Goal: Task Accomplishment & Management: Manage account settings

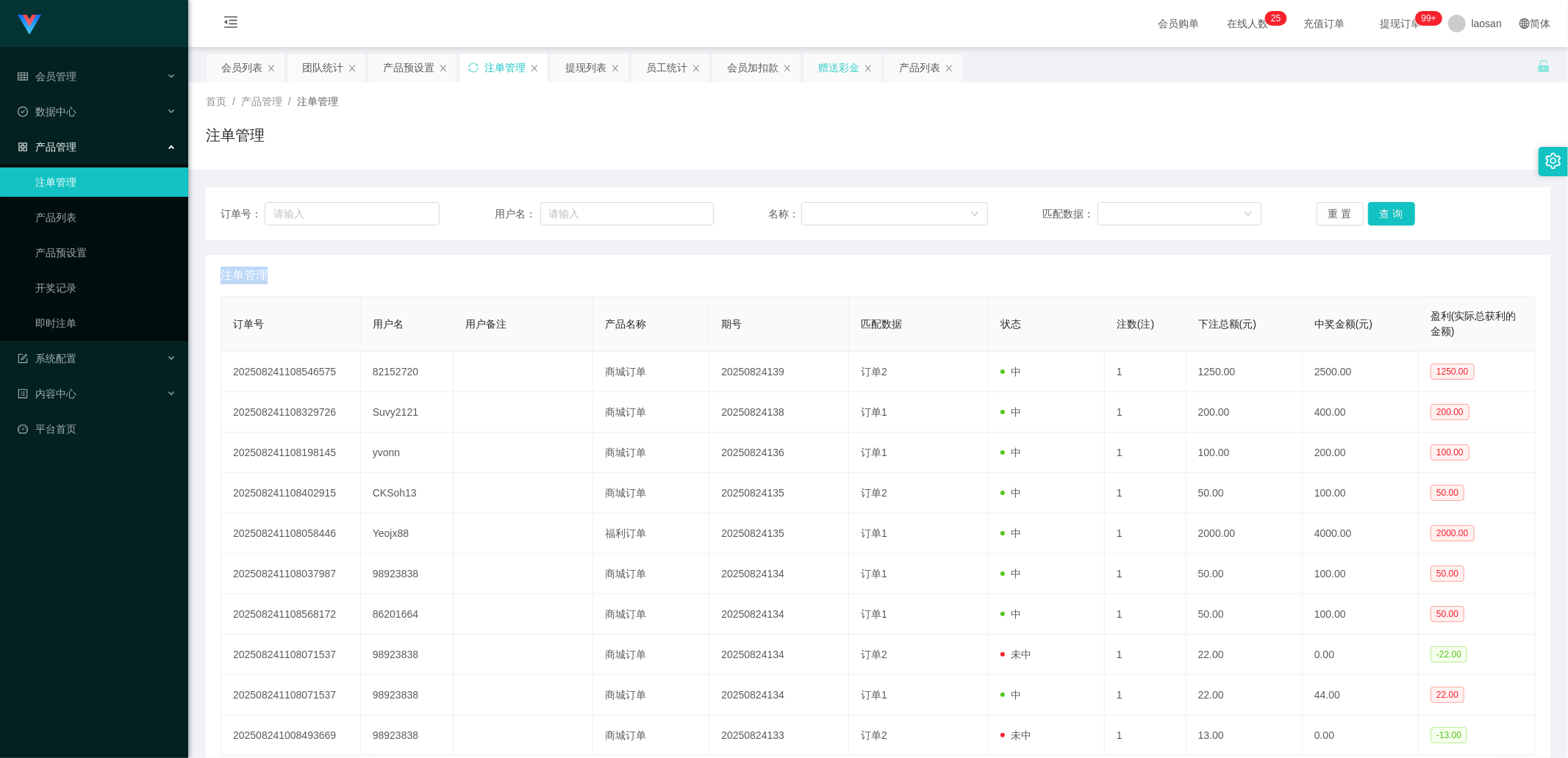
click at [822, 69] on div "赠送彩金" at bounding box center [839, 67] width 41 height 28
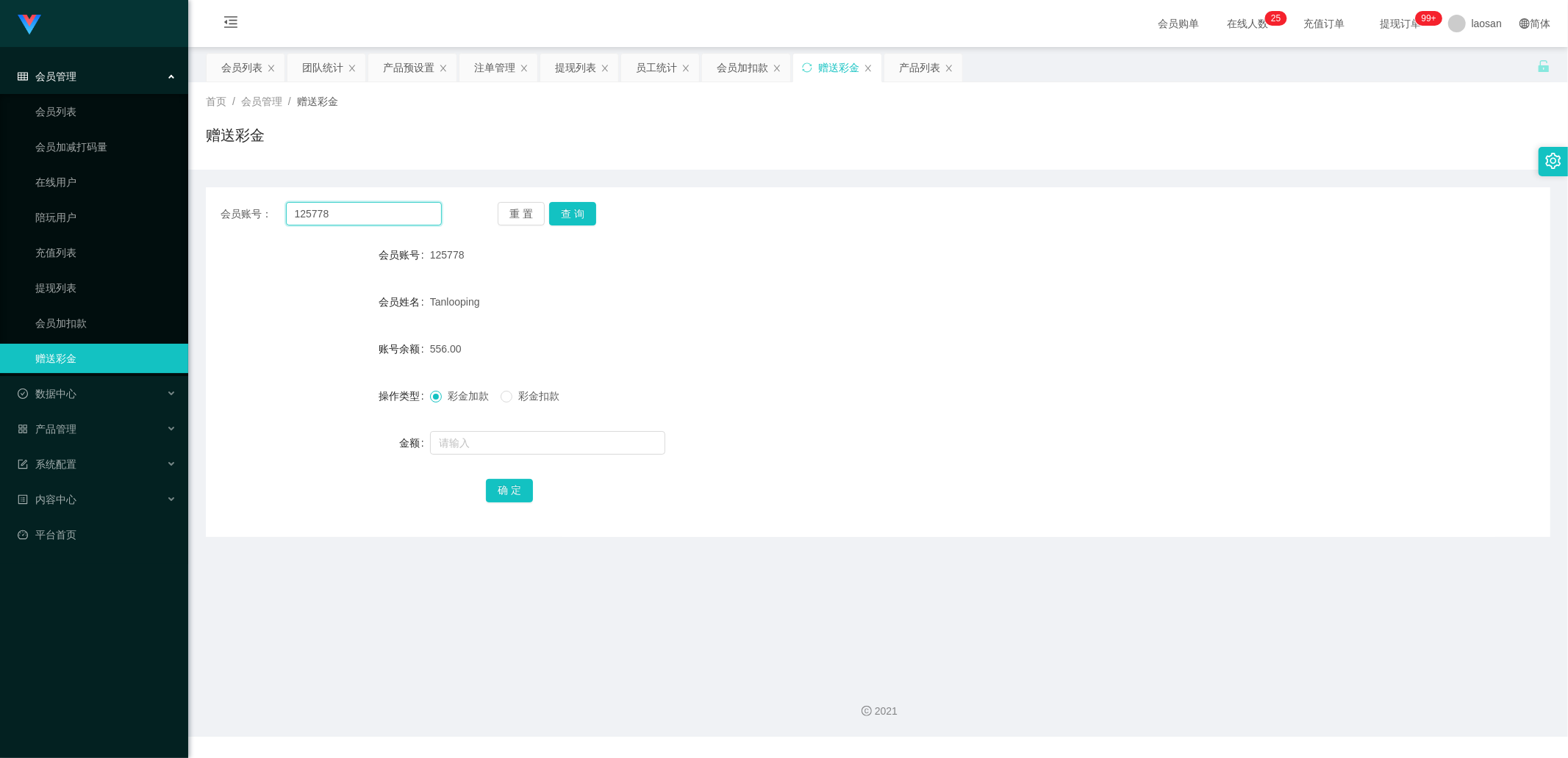
drag, startPoint x: 361, startPoint y: 217, endPoint x: 274, endPoint y: 213, distance: 87.1
click at [274, 214] on div "会员账号： 125778" at bounding box center [330, 214] width 221 height 24
click at [561, 211] on button "查 询" at bounding box center [572, 214] width 47 height 24
click at [724, 67] on div "会员加扣款" at bounding box center [742, 67] width 51 height 28
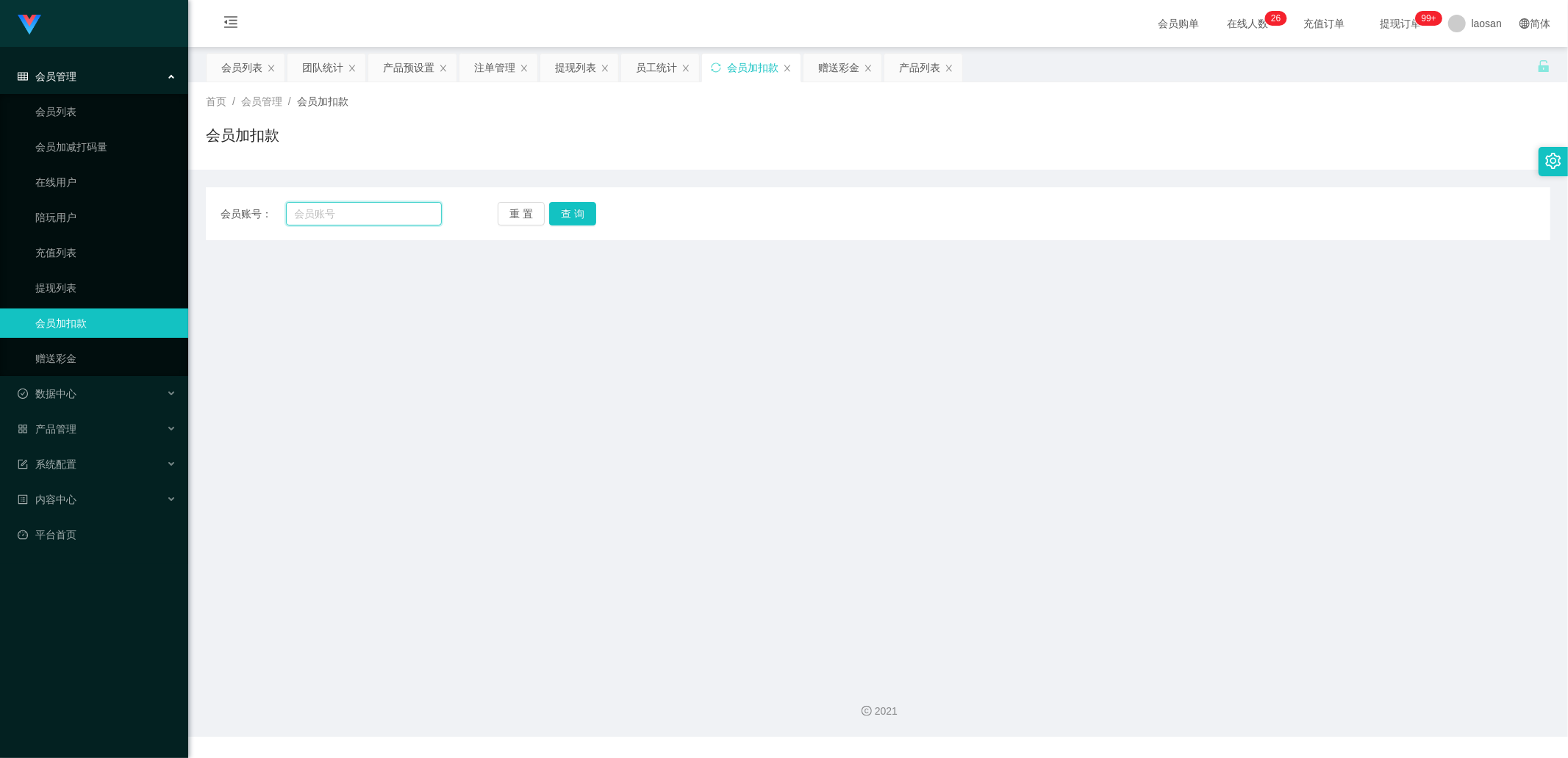
click at [398, 211] on input "text" at bounding box center [363, 214] width 156 height 24
paste input "125778"
type input "125778"
click at [568, 210] on button "查 询" at bounding box center [572, 214] width 47 height 24
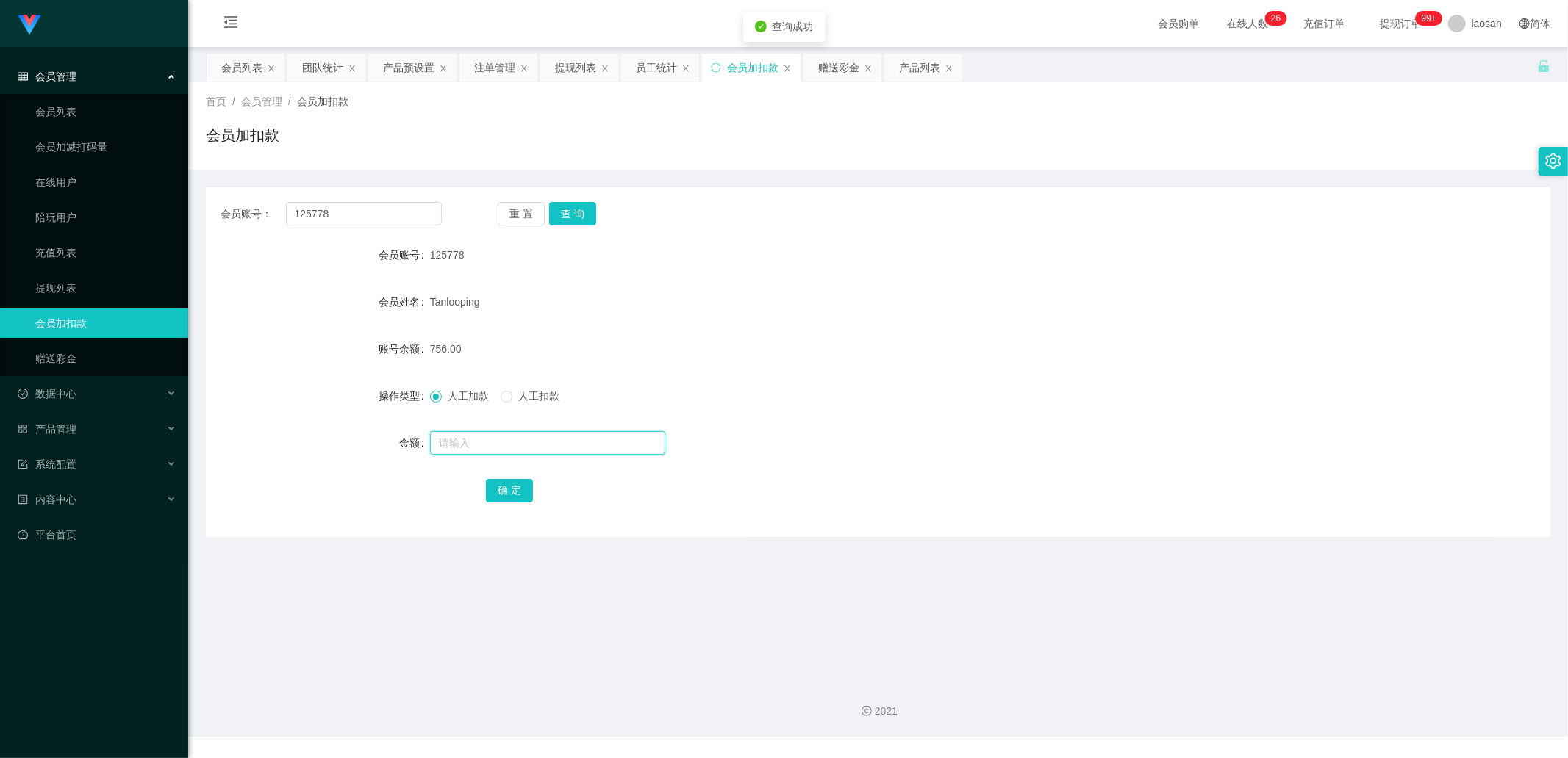
click at [466, 443] on input "text" at bounding box center [548, 443] width 235 height 24
type input "2300"
click at [514, 488] on button "确 定" at bounding box center [508, 491] width 47 height 24
click at [224, 67] on div "会员列表" at bounding box center [241, 67] width 41 height 28
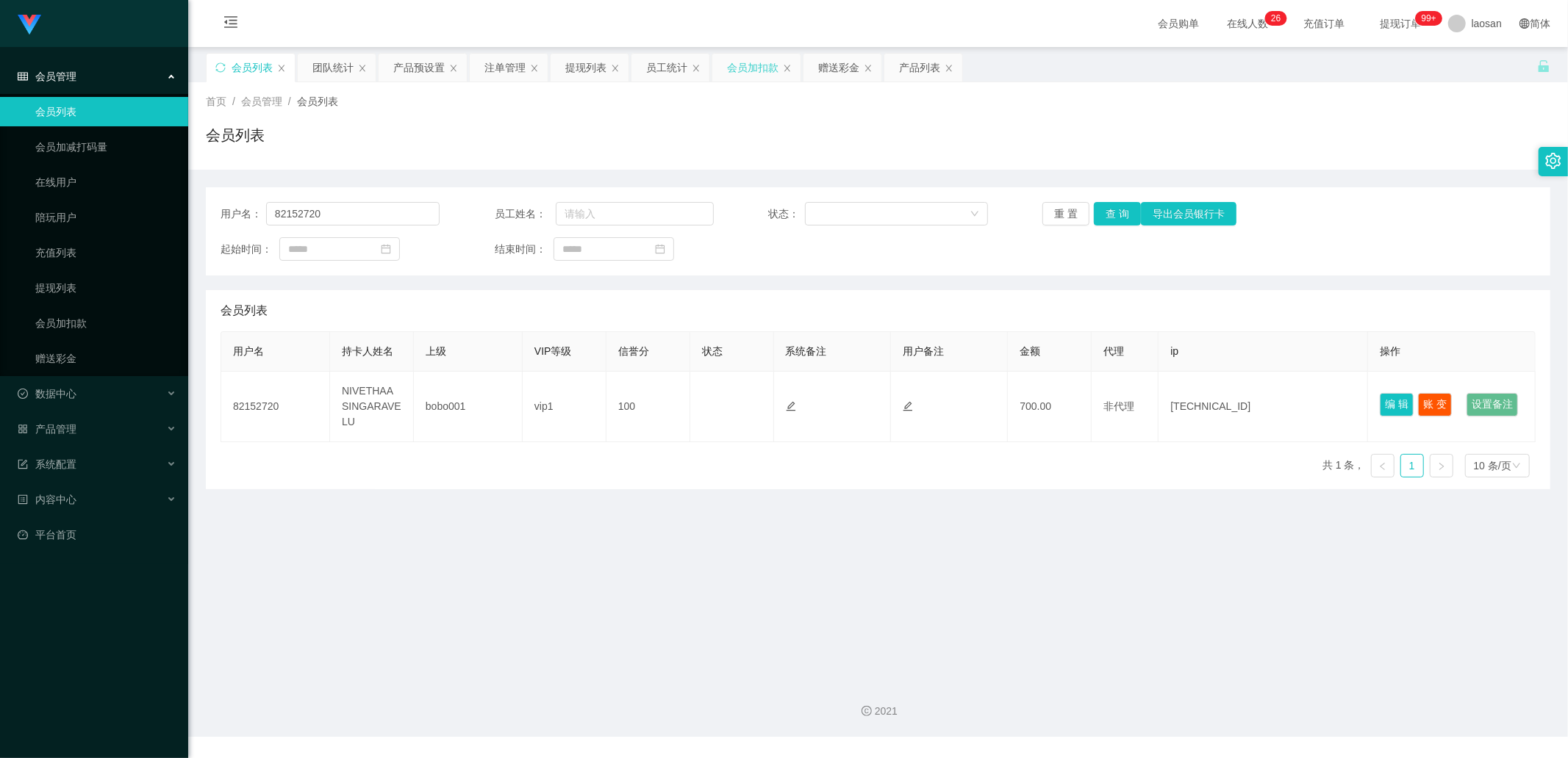
click at [722, 63] on div "会员加扣款" at bounding box center [756, 67] width 88 height 28
click at [745, 57] on div "会员加扣款" at bounding box center [752, 67] width 51 height 28
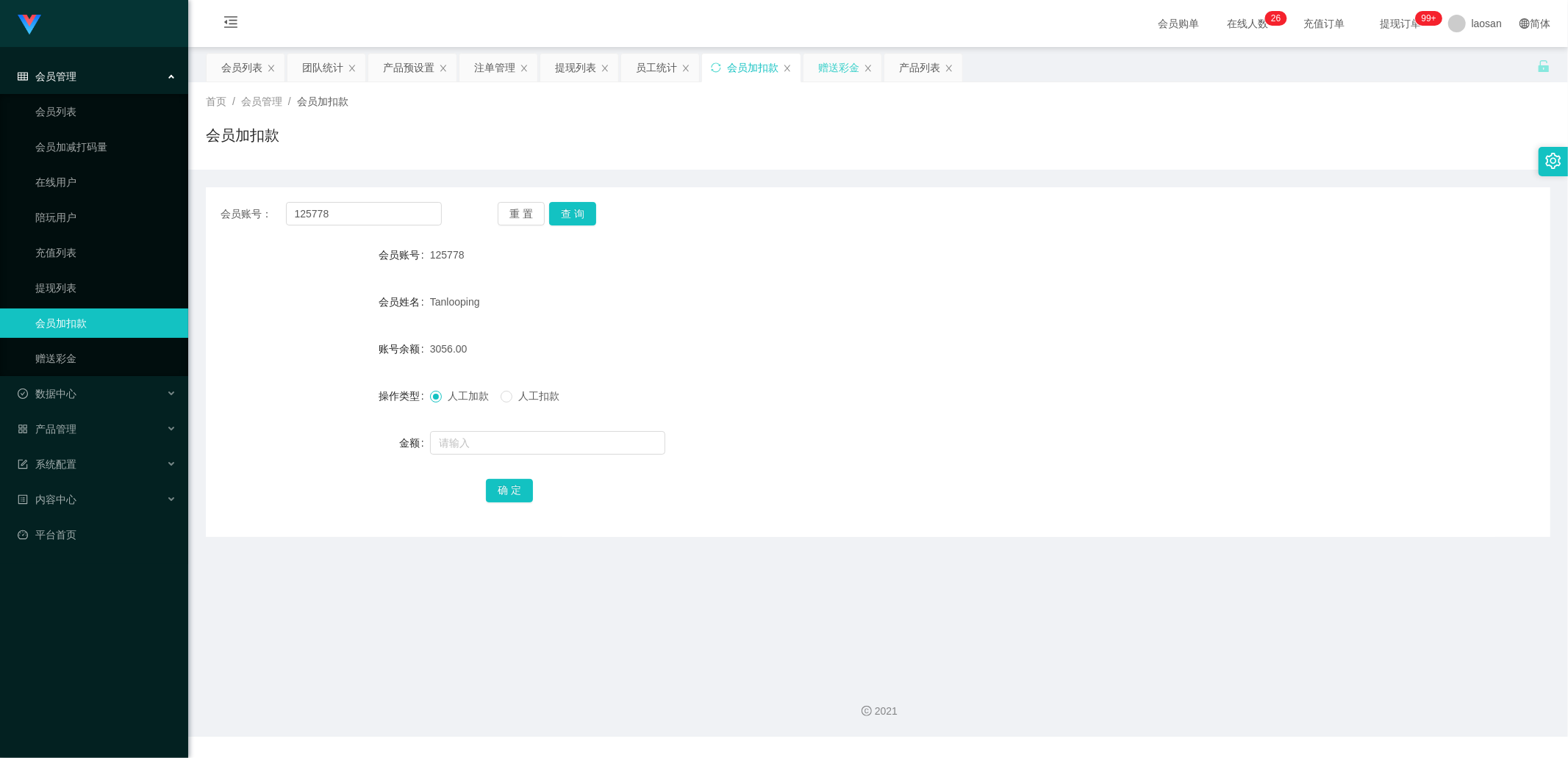
click at [818, 64] on div "赠送彩金" at bounding box center [839, 67] width 41 height 28
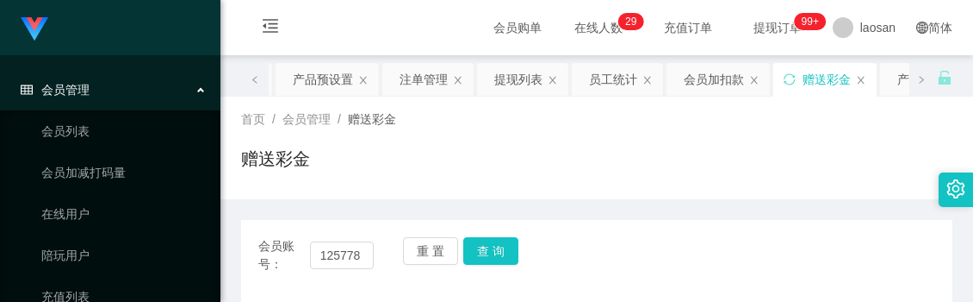
click at [535, 158] on div "赠送彩金" at bounding box center [597, 166] width 712 height 40
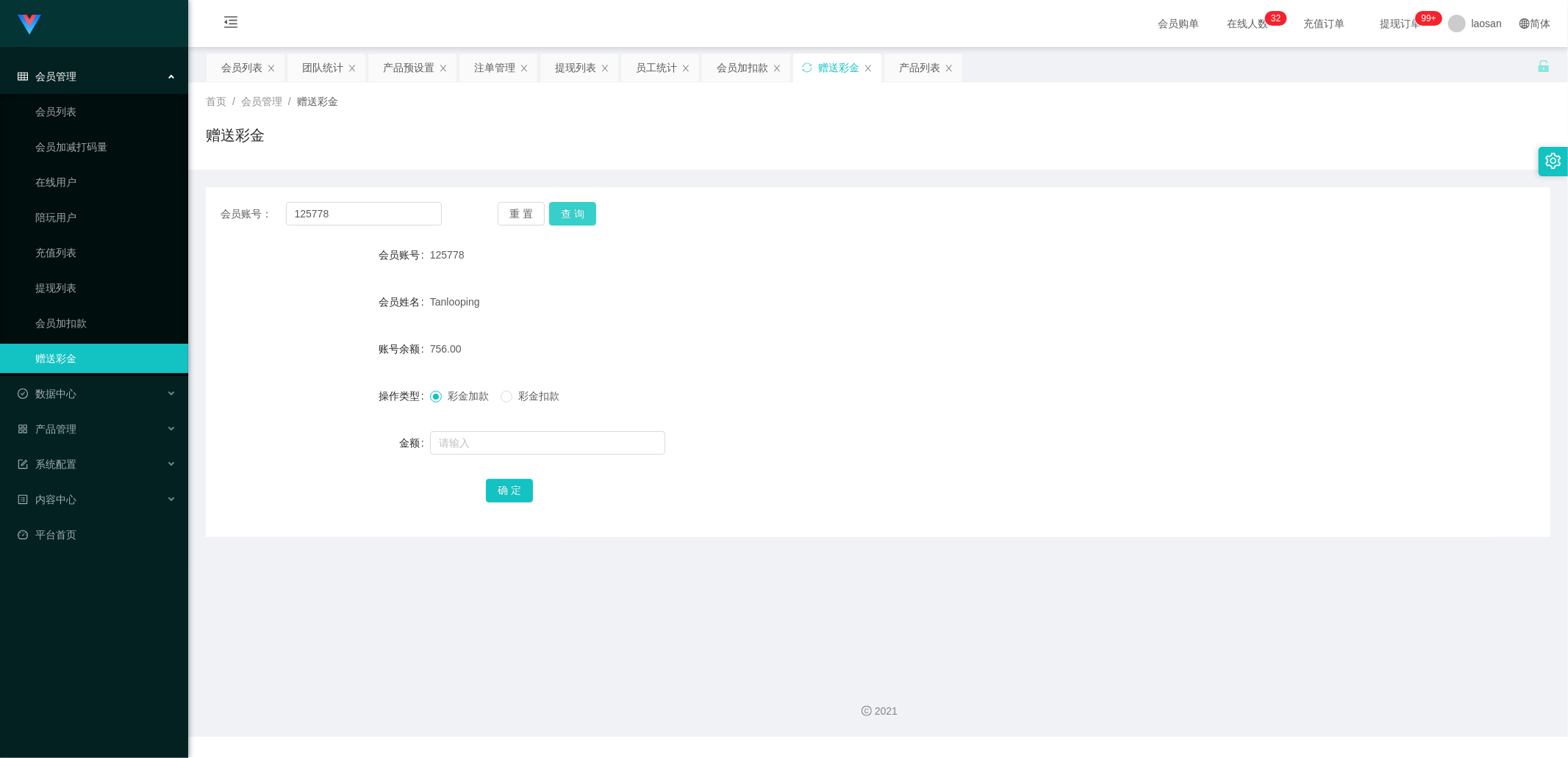
click at [584, 215] on button "查 询" at bounding box center [572, 214] width 47 height 24
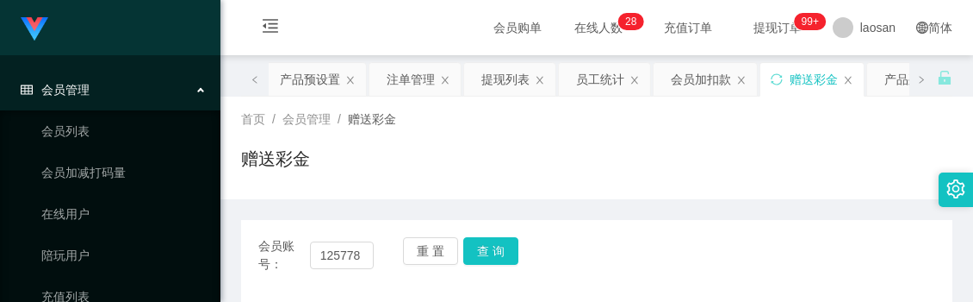
drag, startPoint x: 367, startPoint y: 165, endPoint x: 365, endPoint y: 113, distance: 51.7
click at [367, 165] on div "赠送彩金" at bounding box center [597, 166] width 712 height 40
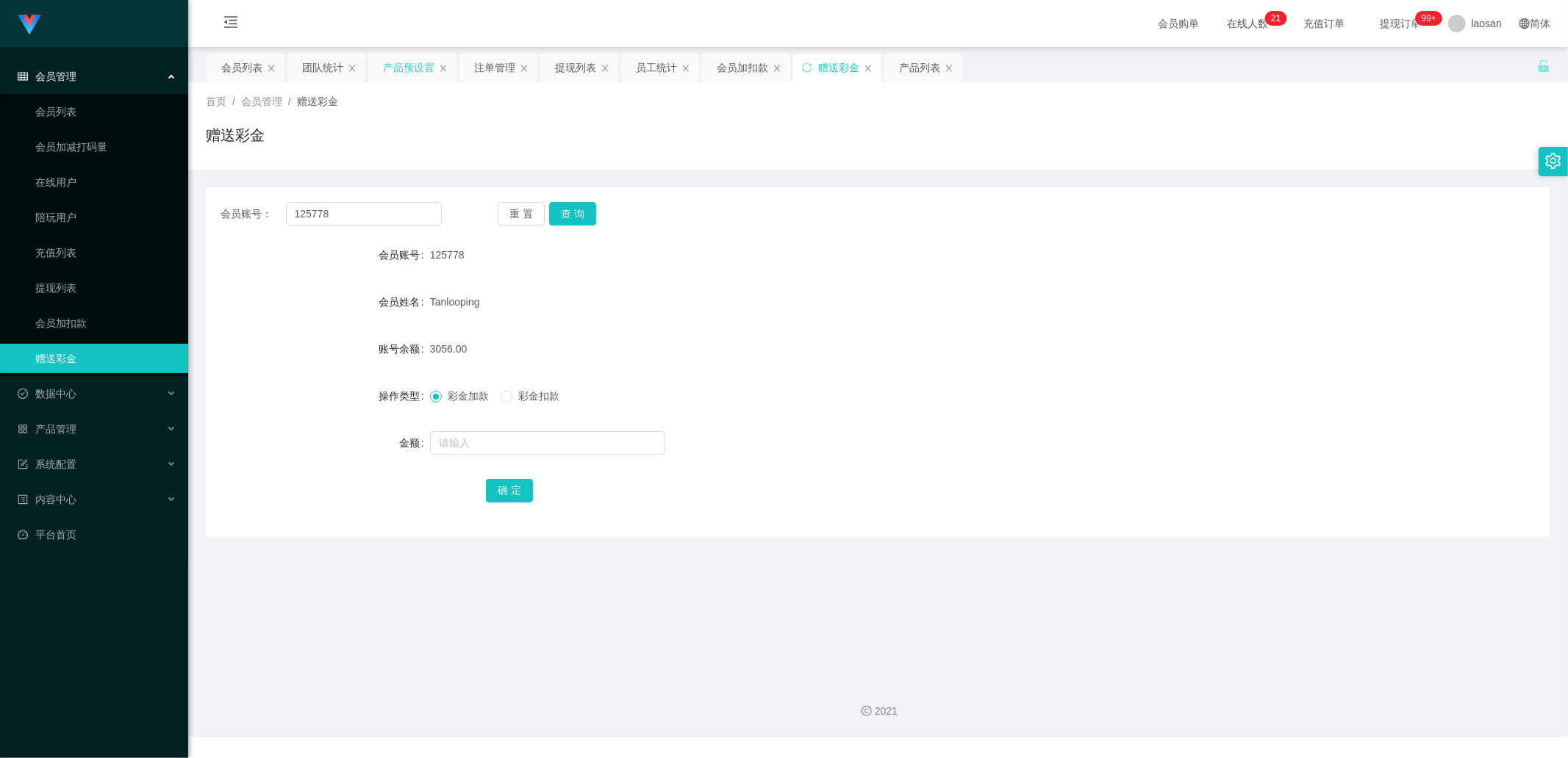
click at [398, 65] on div "产品预设置" at bounding box center [409, 67] width 51 height 28
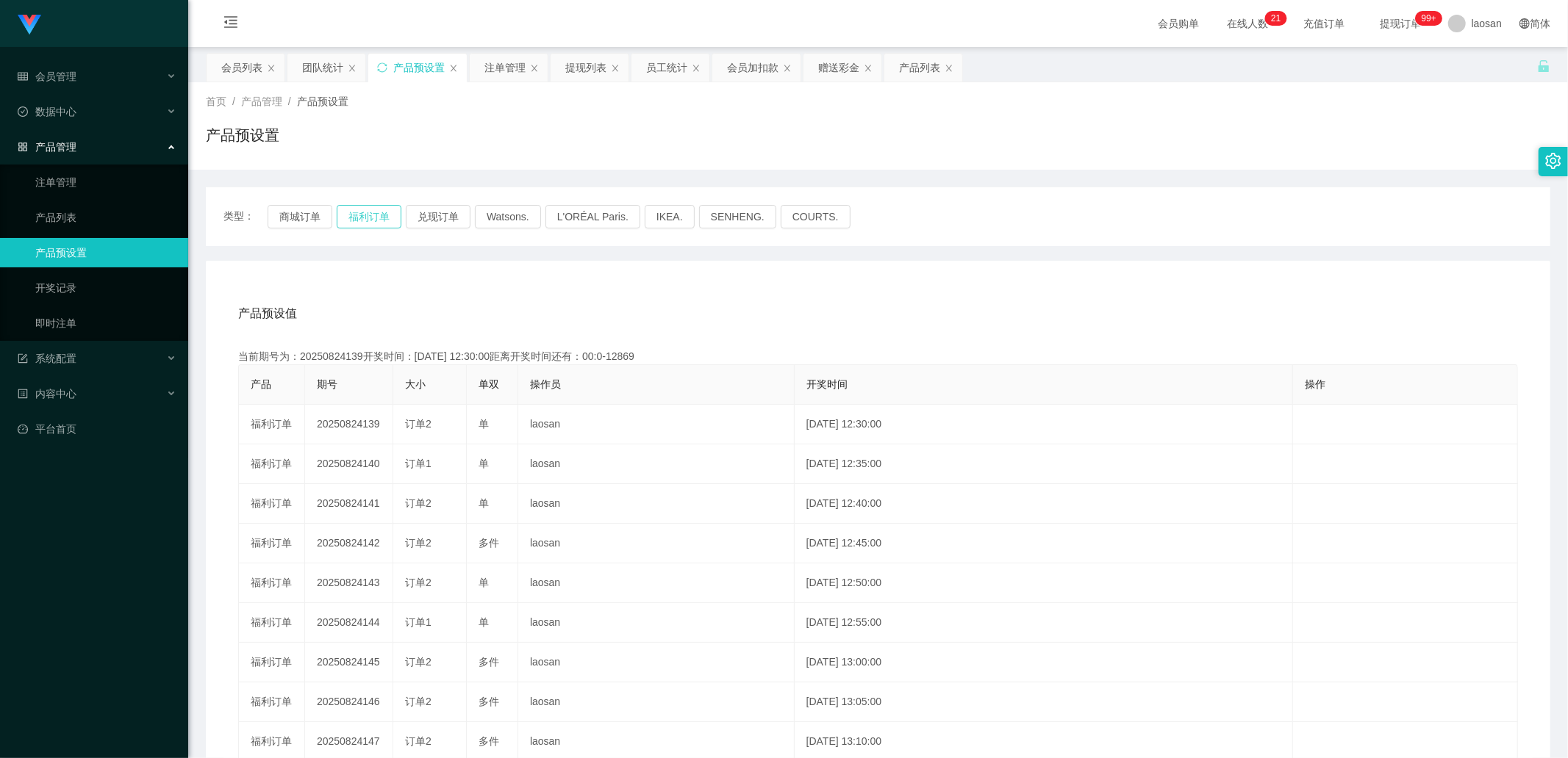
click at [363, 219] on button "福利订单" at bounding box center [369, 217] width 65 height 24
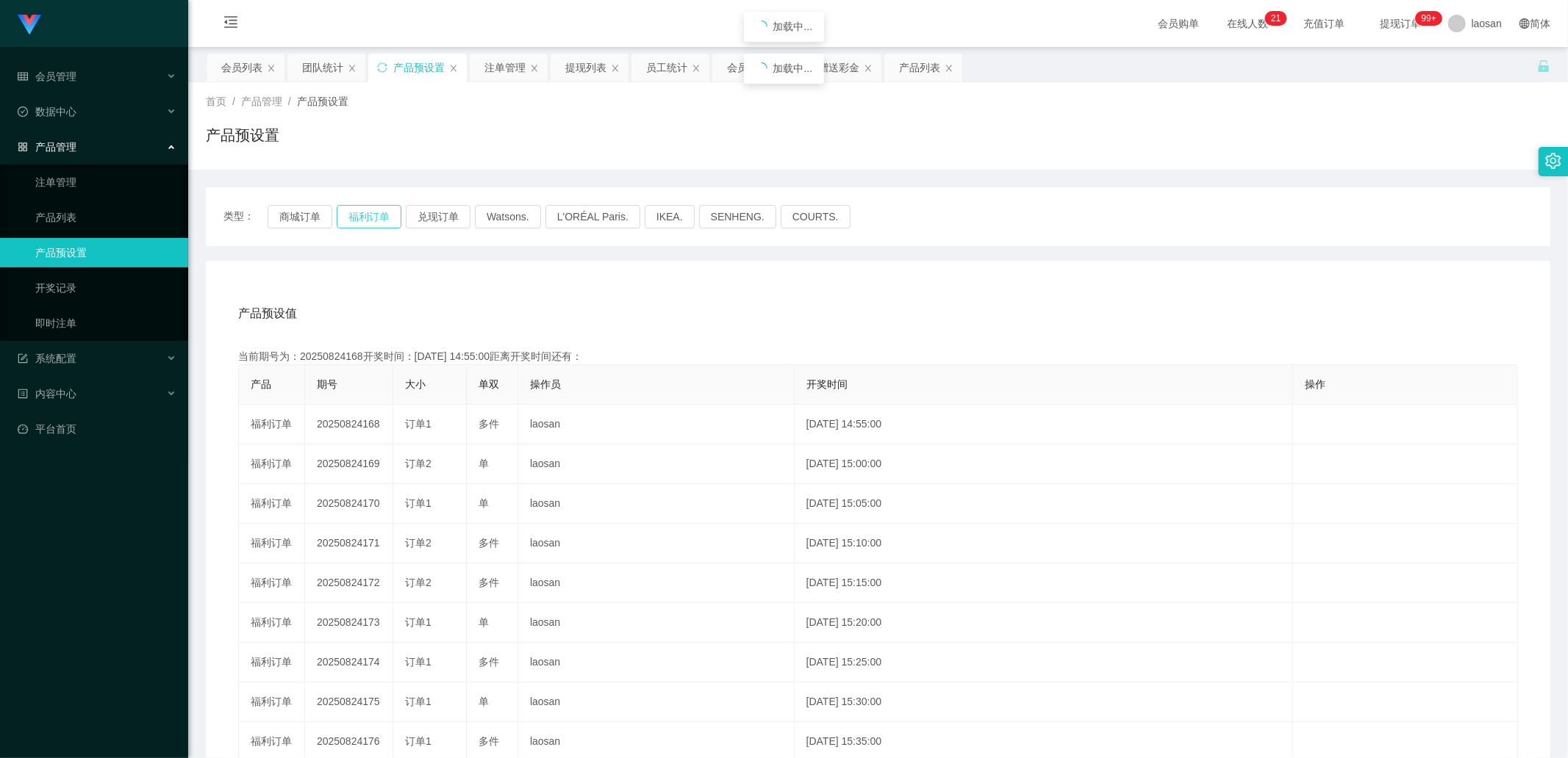
click at [363, 219] on button "福利订单" at bounding box center [369, 217] width 65 height 24
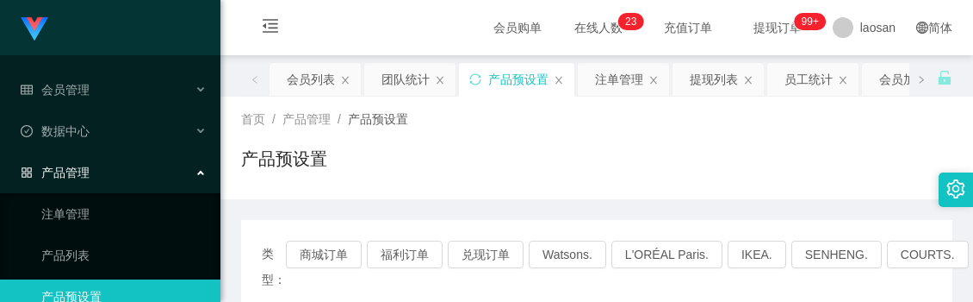
click at [445, 148] on div "产品预设置" at bounding box center [597, 166] width 712 height 40
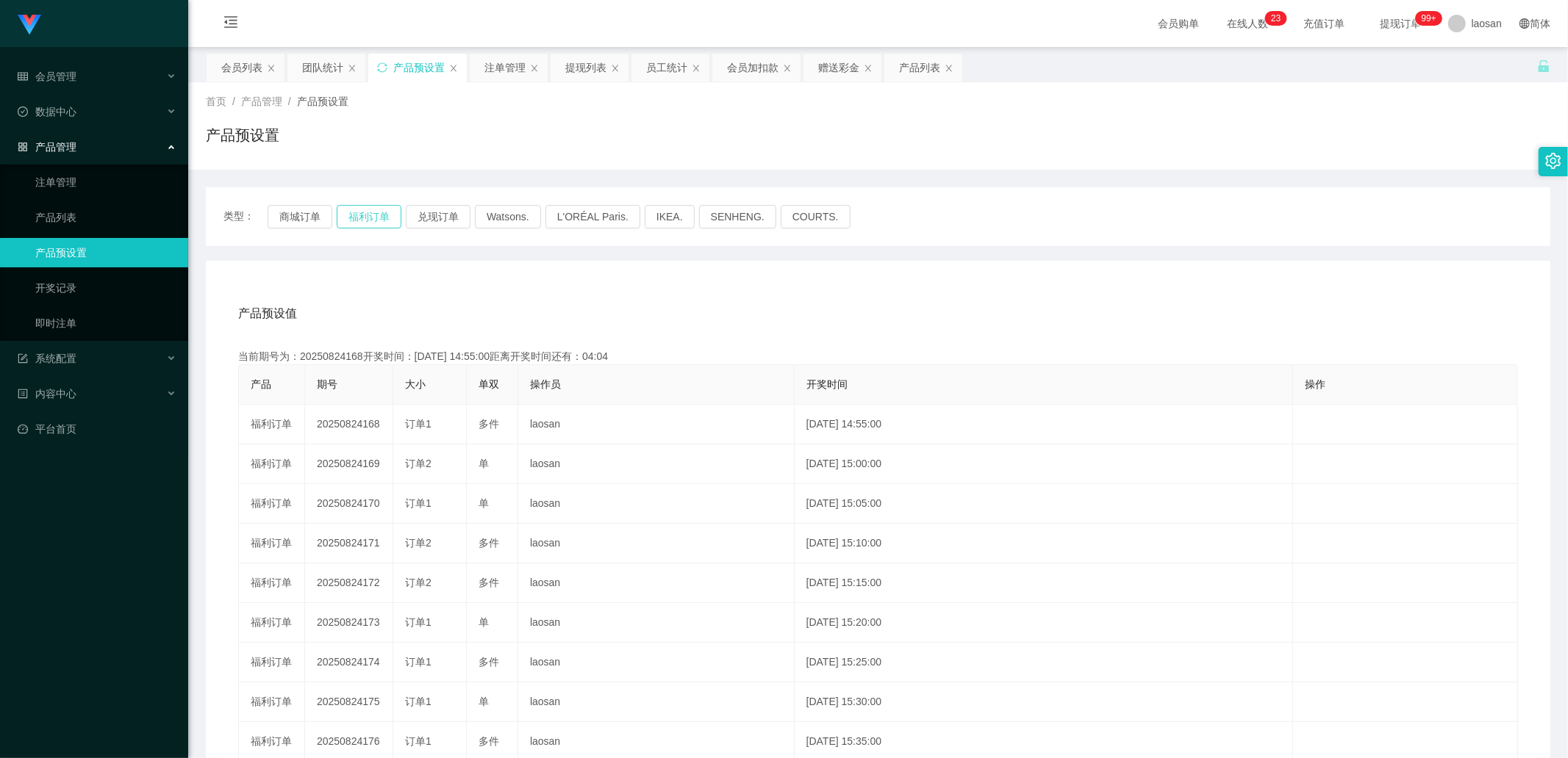
click at [357, 218] on button "福利订单" at bounding box center [369, 217] width 65 height 24
click at [84, 184] on link "注单管理" at bounding box center [105, 182] width 141 height 29
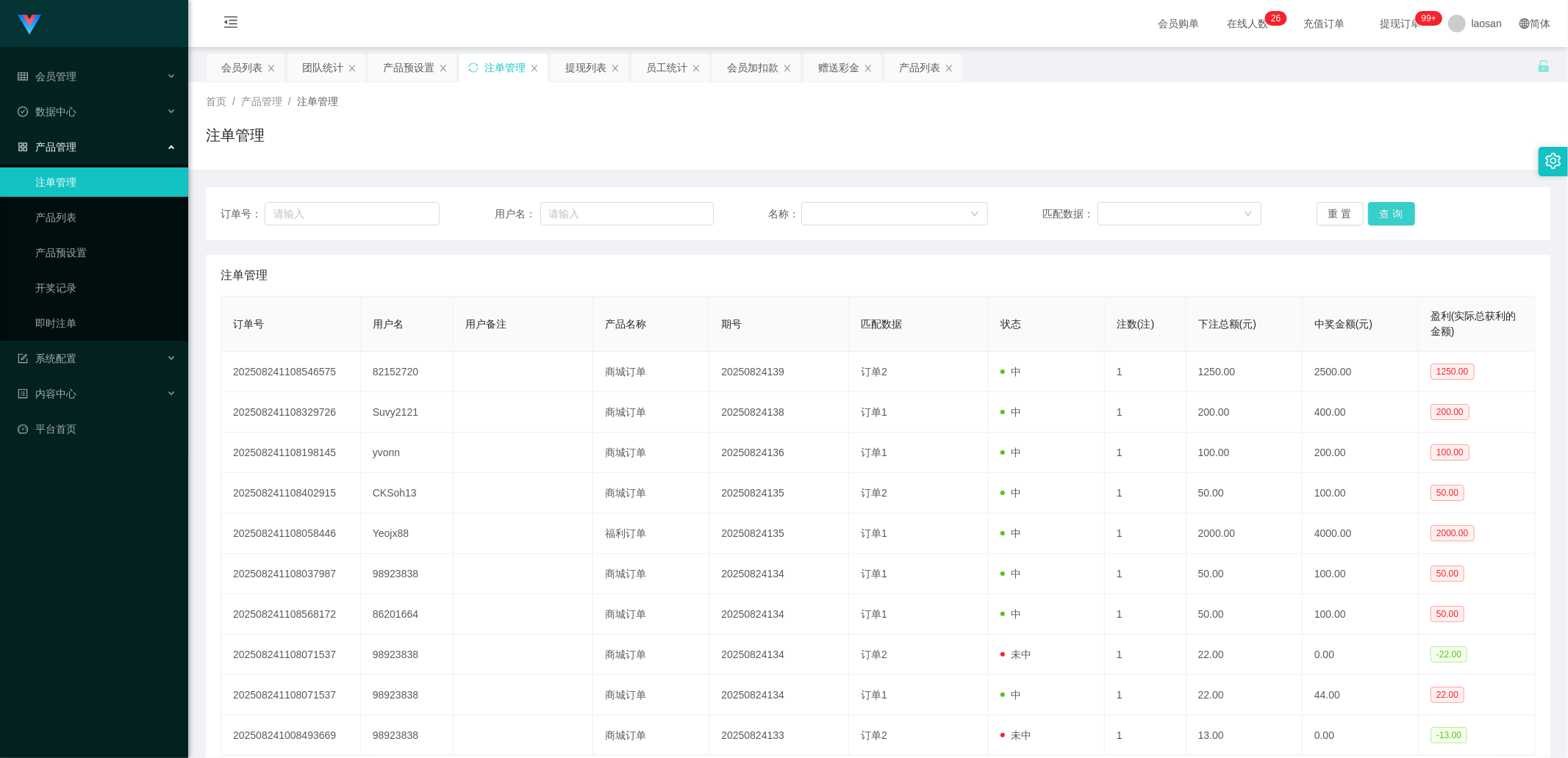
click at [1383, 217] on button "查 询" at bounding box center [1391, 214] width 47 height 24
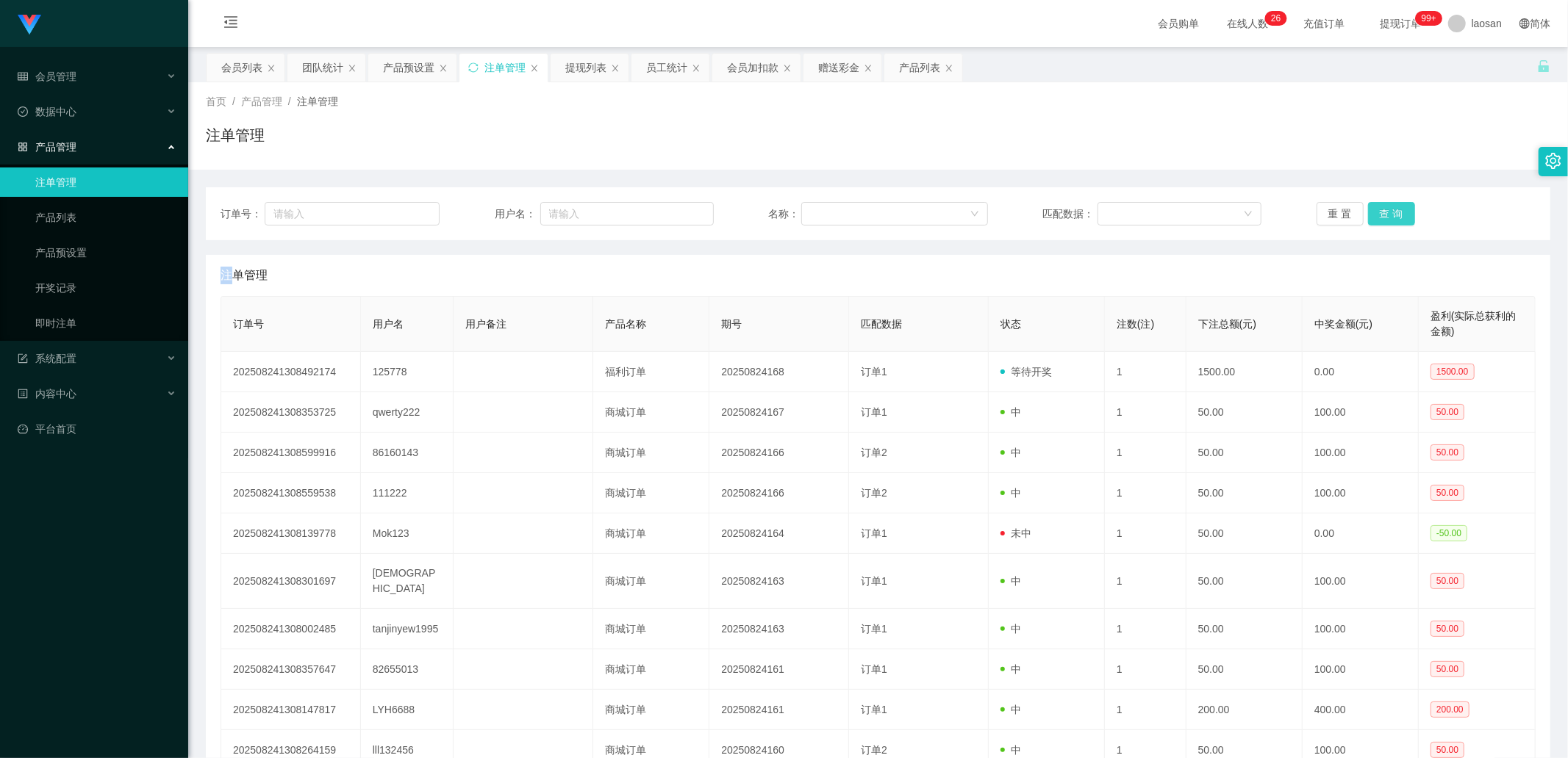
click at [1383, 217] on div "重 置 查 询" at bounding box center [1426, 214] width 219 height 24
click at [1383, 217] on button "查 询" at bounding box center [1391, 214] width 47 height 24
click at [1389, 210] on button "查 询" at bounding box center [1391, 214] width 47 height 24
click at [1389, 210] on div "重 置 查 询" at bounding box center [1426, 214] width 219 height 24
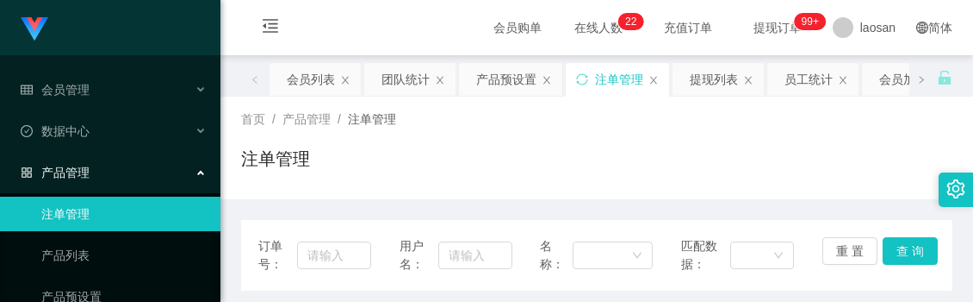
click at [488, 139] on div "首页 / 产品管理 / 注单管理 / 注单管理" at bounding box center [597, 147] width 712 height 75
click at [305, 0] on div "会员购单 在线人数 0 1 2 3 4 5 6 7 8 9 0 1 2 3 4 5 6 7 8 9 0 1 2 3 4 5 6 7 8 9 0 1 2 3 4…" at bounding box center [597, 28] width 753 height 56
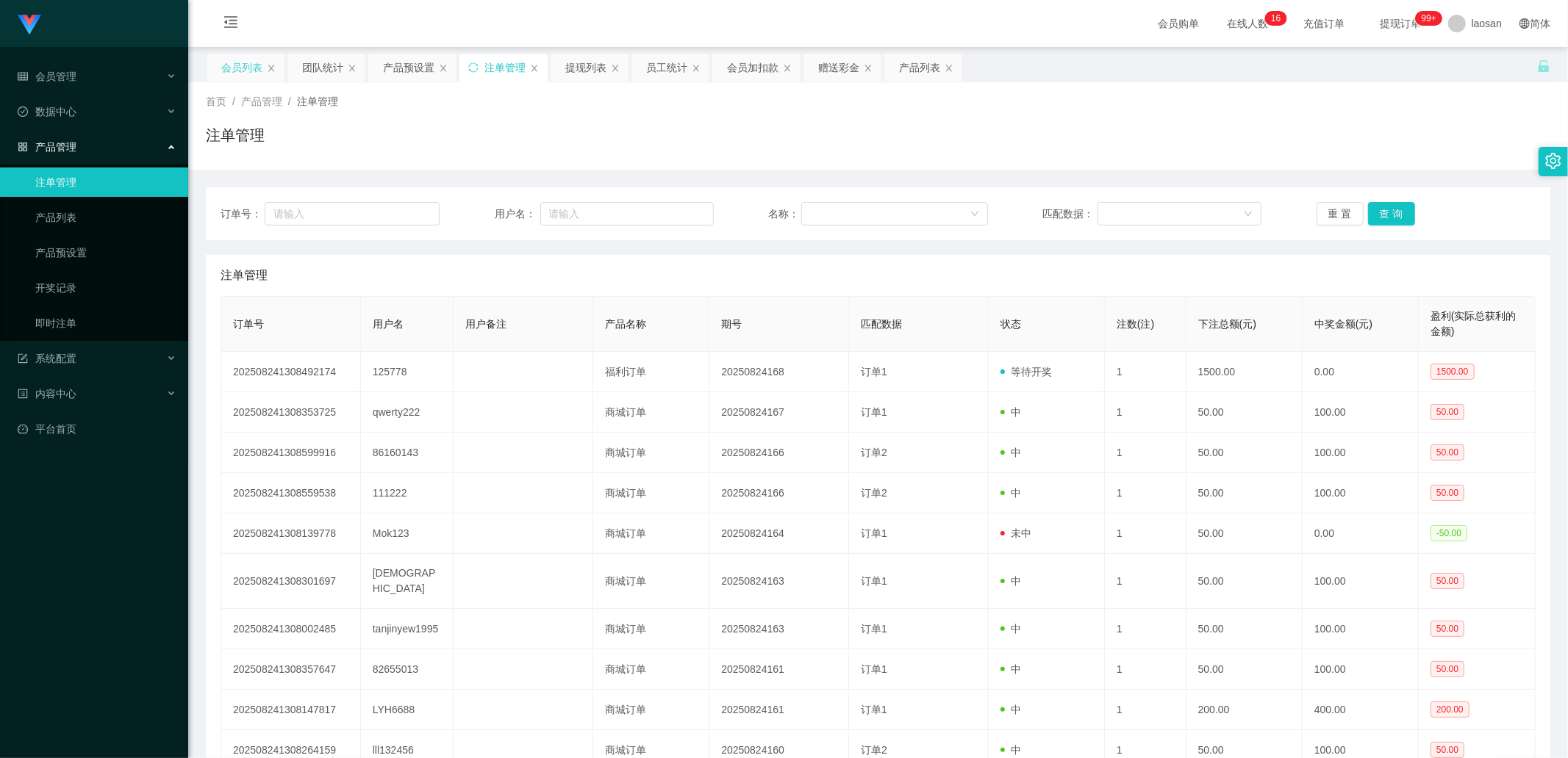
click at [240, 61] on div "会员列表" at bounding box center [241, 67] width 41 height 28
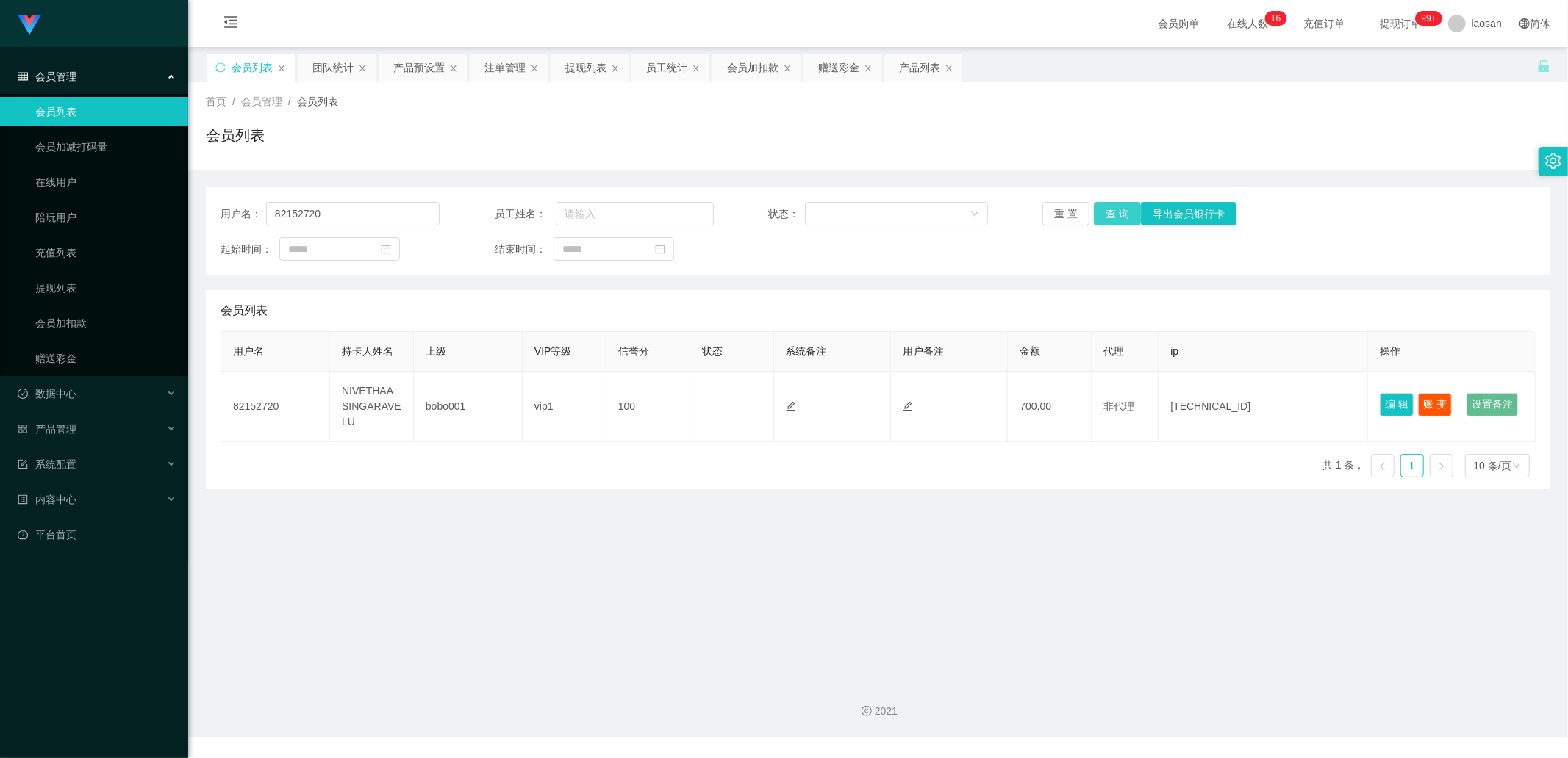
click at [1118, 215] on button "查 询" at bounding box center [1117, 214] width 47 height 24
click at [1118, 215] on div "重 置 查 询 导出会员银行卡" at bounding box center [1152, 214] width 219 height 24
click at [1118, 215] on button "查 询" at bounding box center [1117, 214] width 47 height 24
click at [730, 67] on div "会员加扣款" at bounding box center [752, 67] width 51 height 28
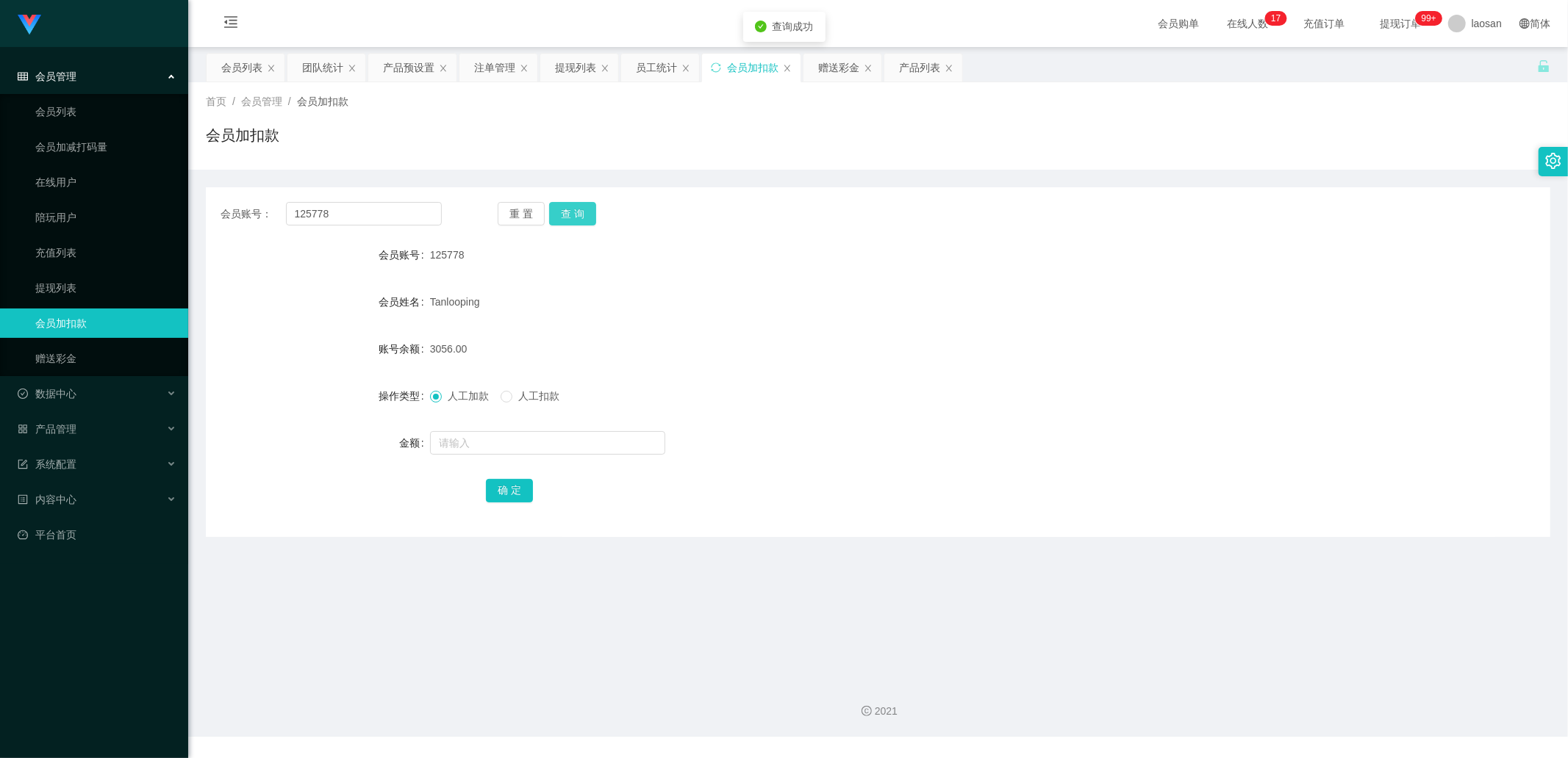
click at [575, 216] on button "查 询" at bounding box center [572, 214] width 47 height 24
